Goal: Task Accomplishment & Management: Complete application form

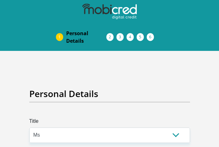
select select "Ms"
select select "1"
select select "ZAF"
select select "sot"
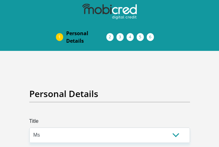
select select "2"
select select "Gauteng"
select select "5"
select select "parents"
select select "29"
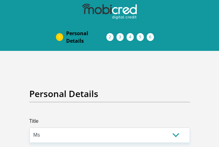
select select "Pensioner"
select select "60"
select select "4"
select select "SAV"
select select "1"
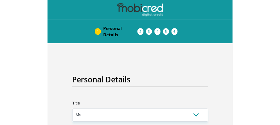
scroll to position [163, 0]
